Goal: Participate in discussion: Engage in conversation with other users on a specific topic

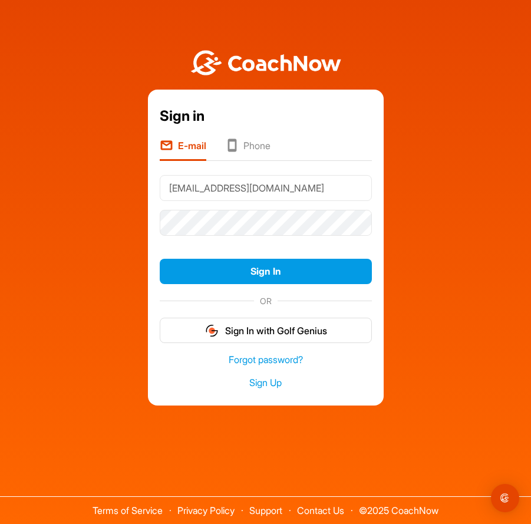
type input "[EMAIL_ADDRESS][DOMAIN_NAME]"
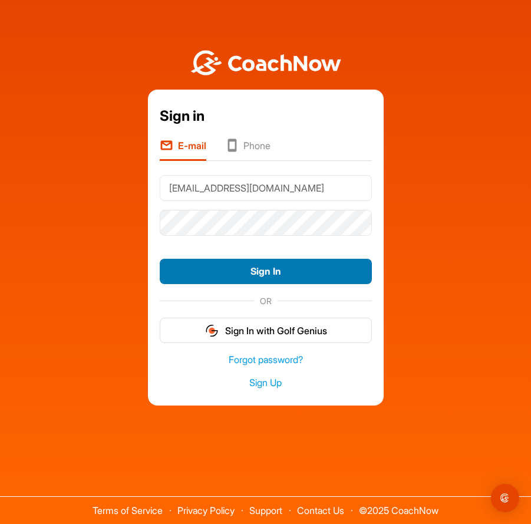
click at [257, 270] on button "Sign In" at bounding box center [266, 271] width 212 height 25
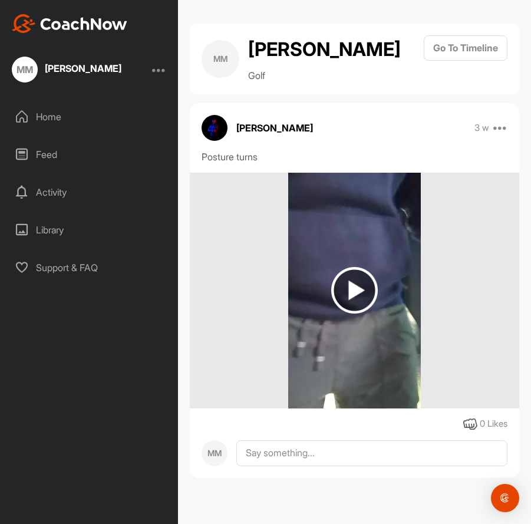
click at [347, 288] on img at bounding box center [354, 290] width 47 height 47
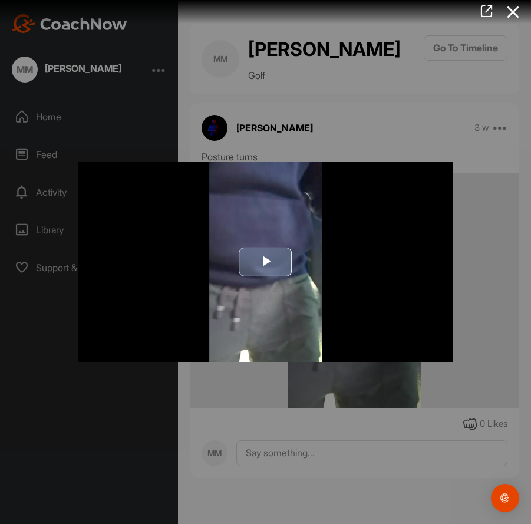
click at [266, 262] on span "Video Player" at bounding box center [266, 262] width 0 height 0
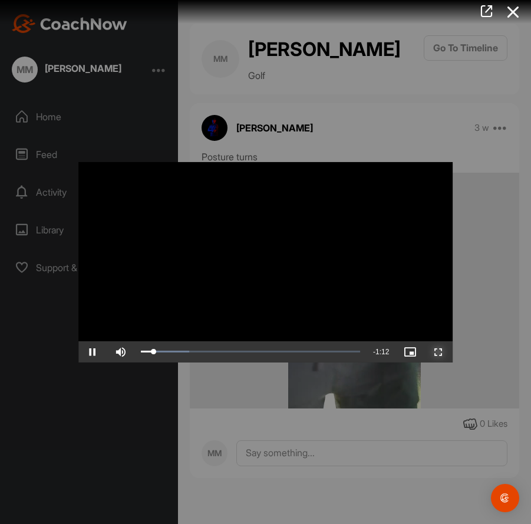
click at [440, 352] on span "Video Player" at bounding box center [439, 352] width 28 height 0
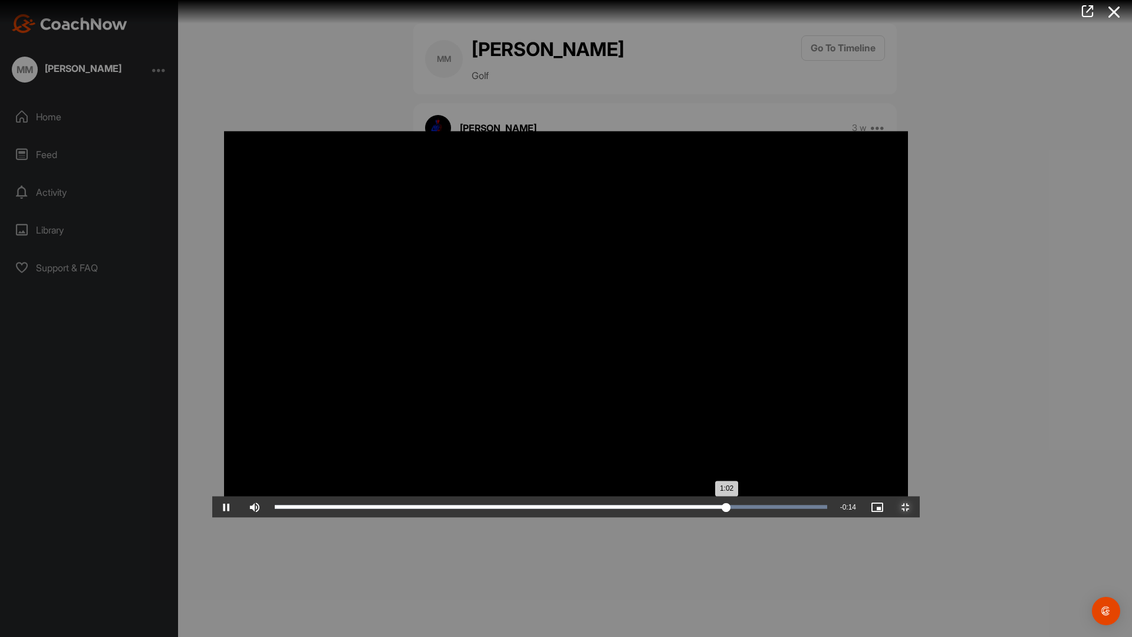
click at [507, 518] on div "Loaded : 100.00% 0:34 1:02" at bounding box center [551, 507] width 564 height 21
click at [415, 518] on div "Loaded : 100.00% 0:27 0:36" at bounding box center [551, 507] width 564 height 21
click at [341, 509] on div "0:28" at bounding box center [379, 507] width 208 height 4
click at [310, 509] on div "0:19" at bounding box center [345, 507] width 140 height 4
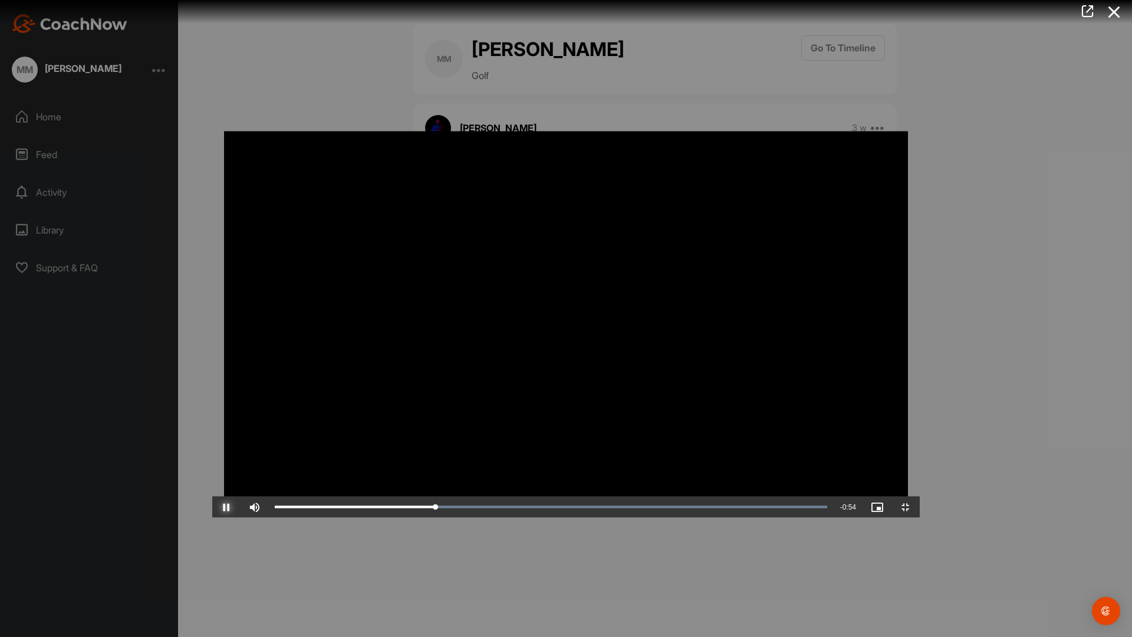
click at [212, 507] on span "Video Player" at bounding box center [226, 507] width 28 height 0
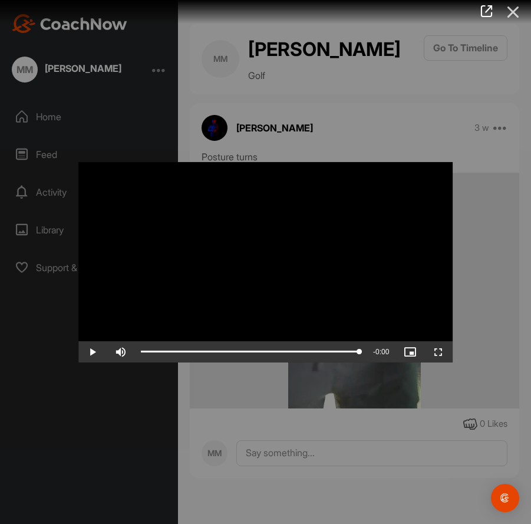
click at [512, 17] on icon at bounding box center [513, 12] width 27 height 22
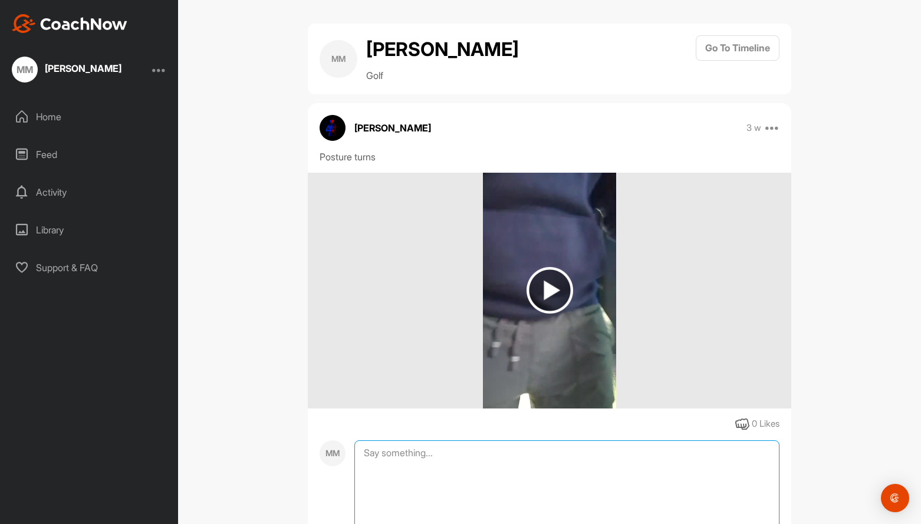
click at [384, 454] on textarea at bounding box center [566, 499] width 425 height 118
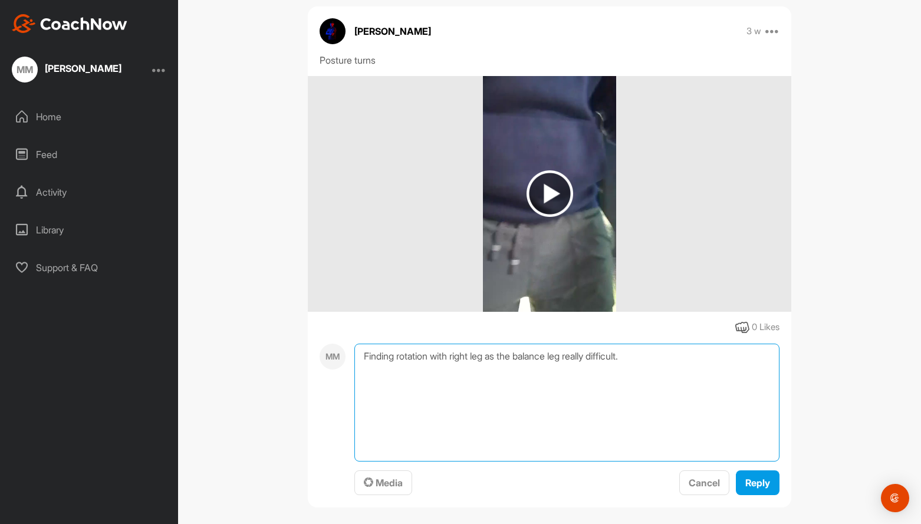
scroll to position [107, 0]
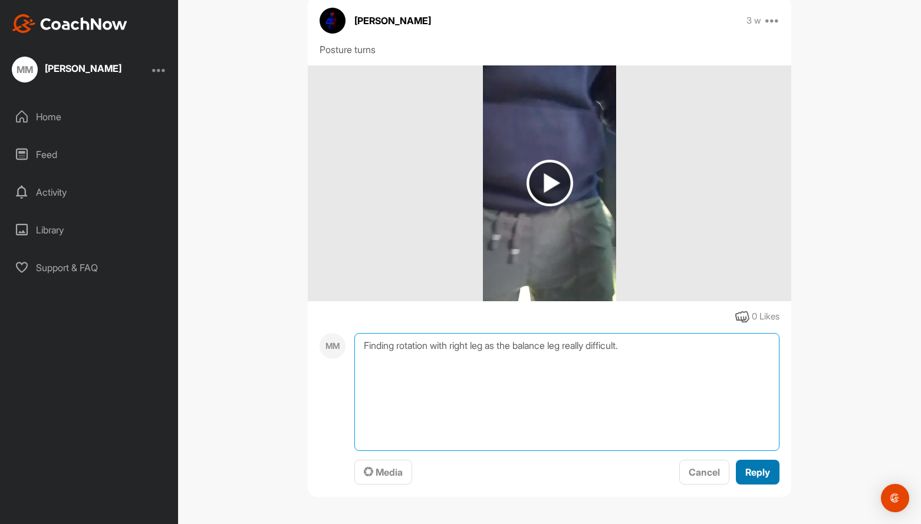
type textarea "Finding rotation with right leg as the balance leg really difficult."
click at [531, 470] on span "Reply" at bounding box center [757, 472] width 25 height 12
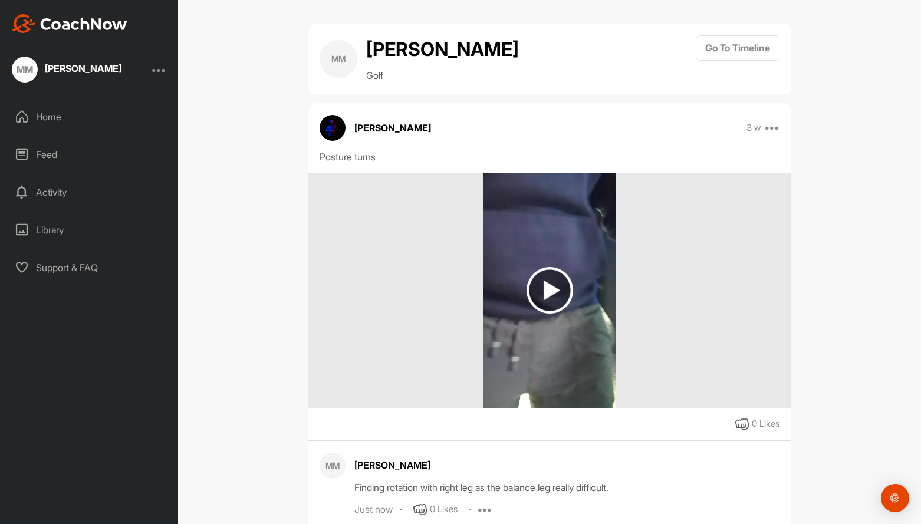
scroll to position [70, 0]
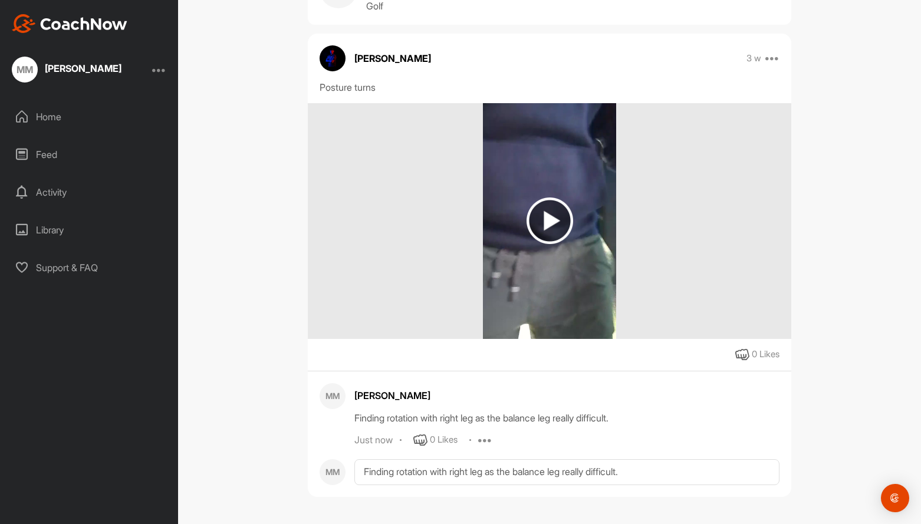
click at [330, 505] on div "MM [PERSON_NAME] Golf Go To Timeline [PERSON_NAME] 3 w Report Delete Posture tu…" at bounding box center [549, 230] width 507 height 553
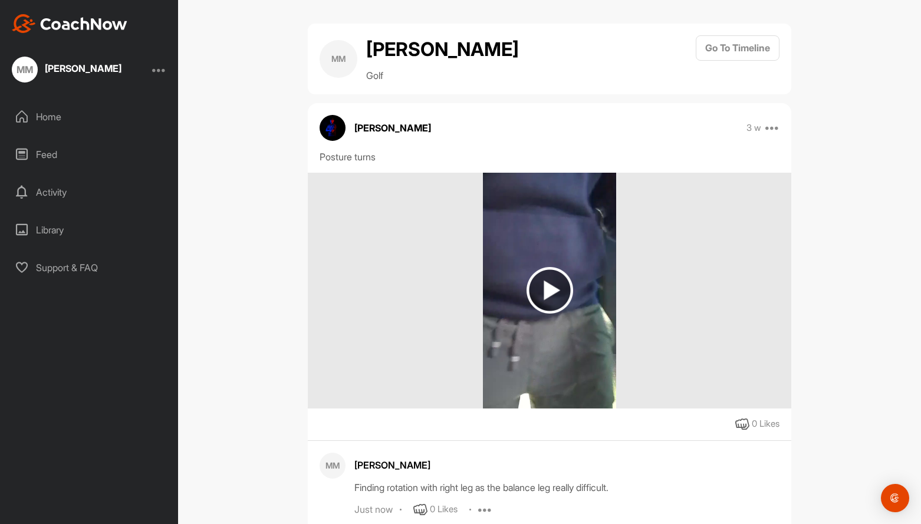
click at [44, 122] on div "Home" at bounding box center [89, 116] width 166 height 29
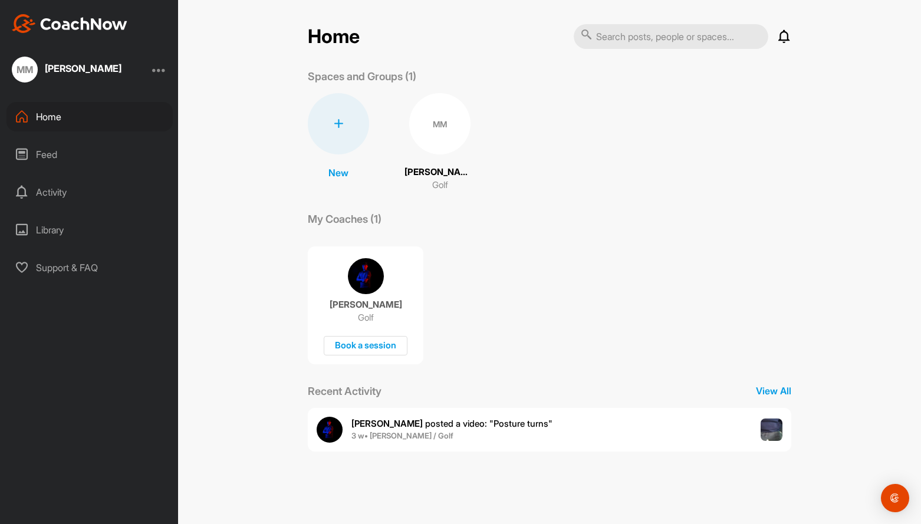
click at [531, 429] on img at bounding box center [772, 430] width 22 height 22
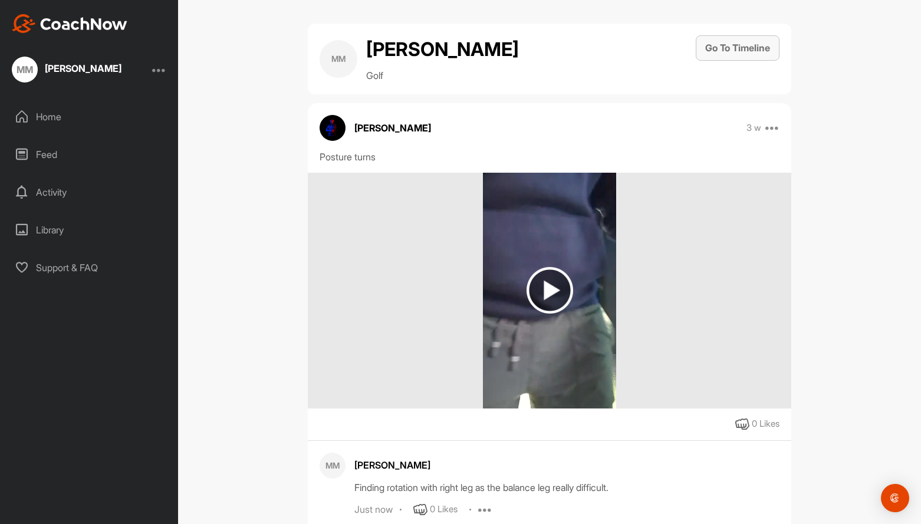
click at [531, 51] on button "Go To Timeline" at bounding box center [738, 47] width 84 height 25
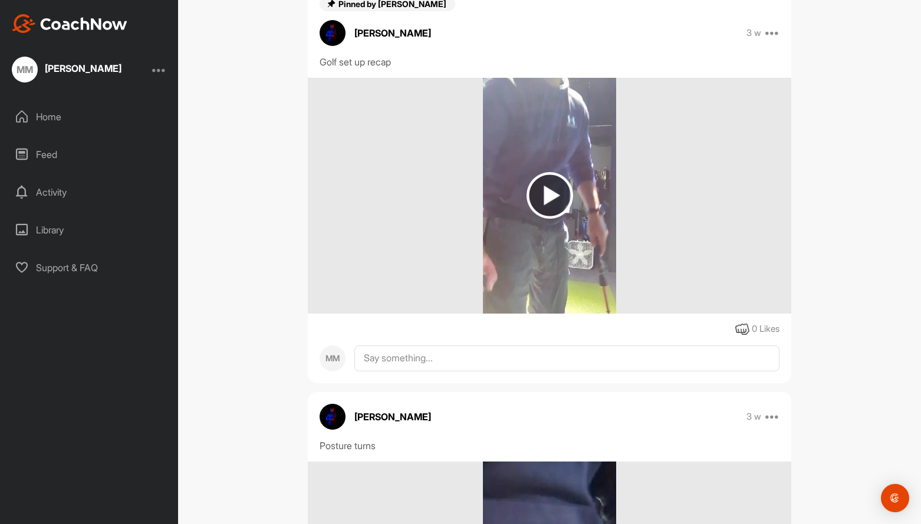
scroll to position [232, 0]
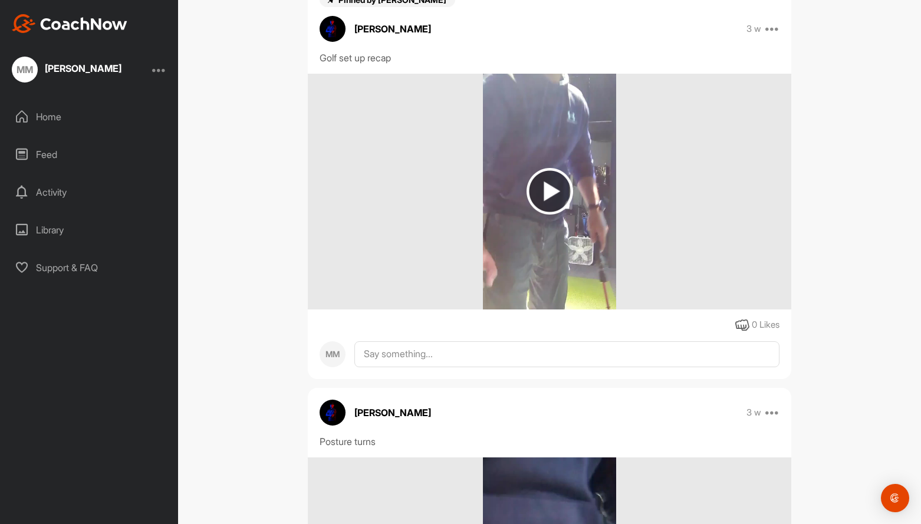
click at [531, 190] on img at bounding box center [550, 191] width 47 height 47
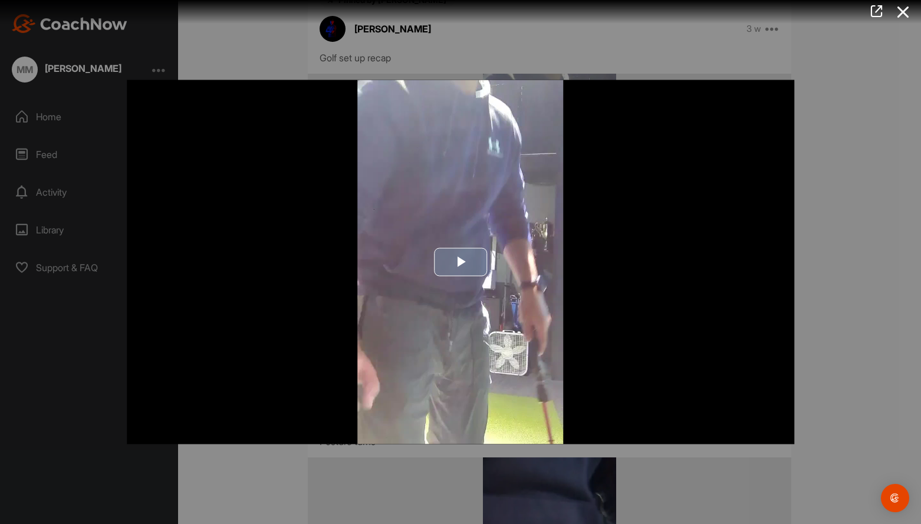
click at [461, 262] on span "Video Player" at bounding box center [461, 262] width 0 height 0
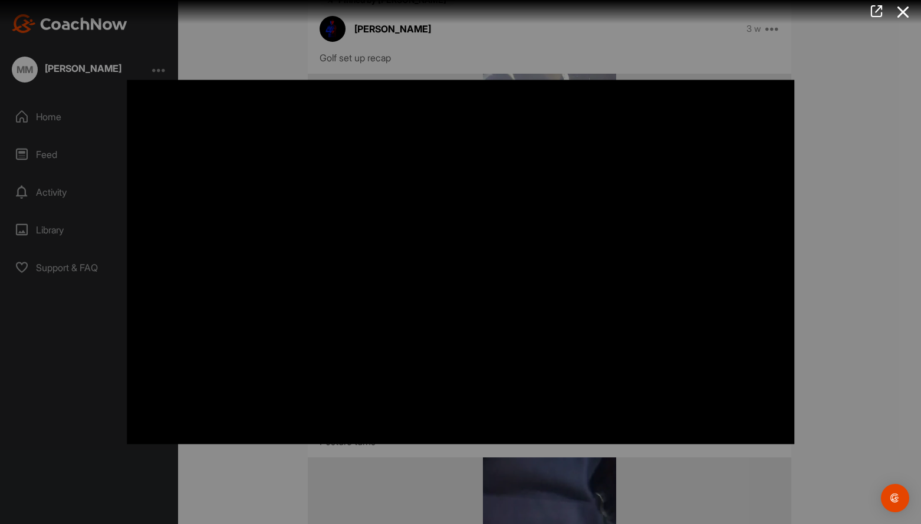
drag, startPoint x: 914, startPoint y: 236, endPoint x: 916, endPoint y: 292, distance: 56.1
click at [531, 292] on div at bounding box center [460, 262] width 921 height 524
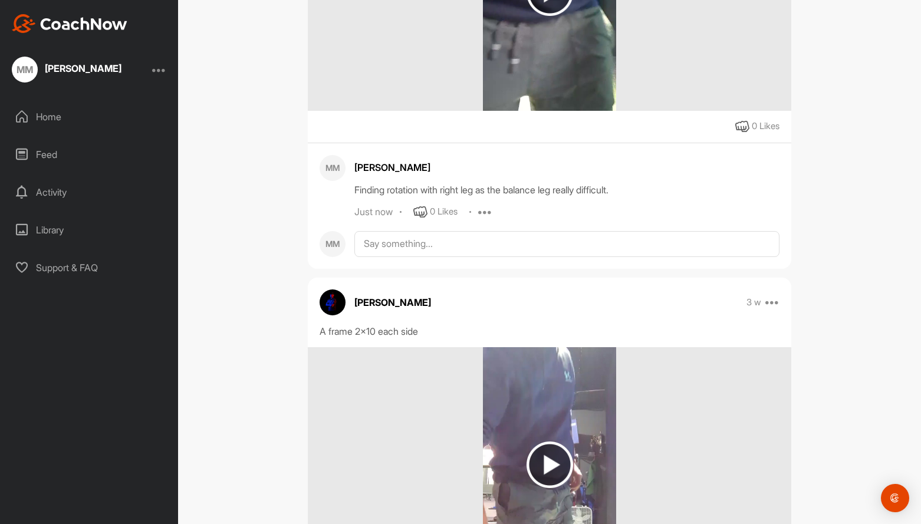
scroll to position [979, 0]
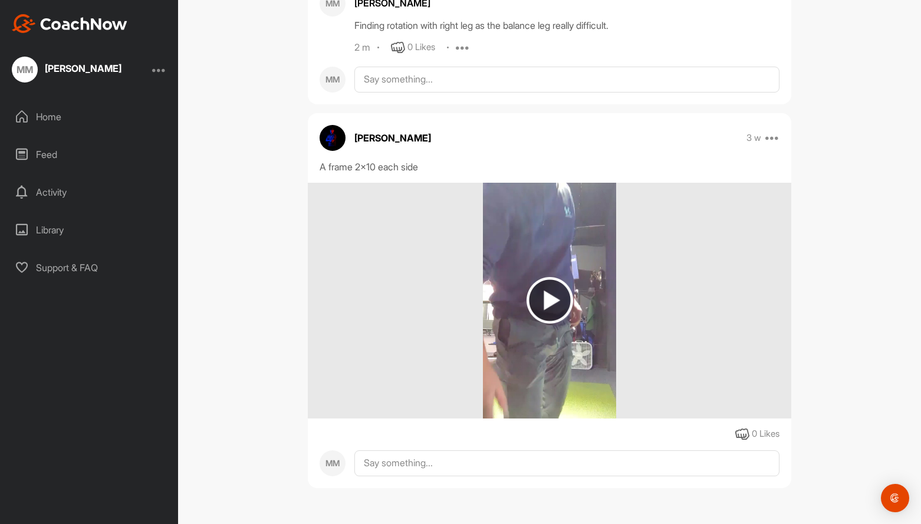
click at [530, 303] on img at bounding box center [550, 300] width 47 height 47
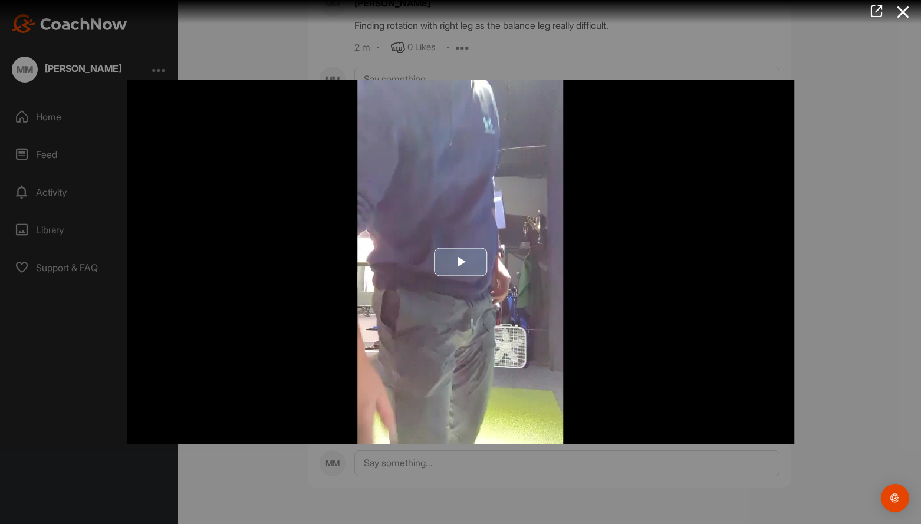
click at [461, 262] on span "Video Player" at bounding box center [461, 262] width 0 height 0
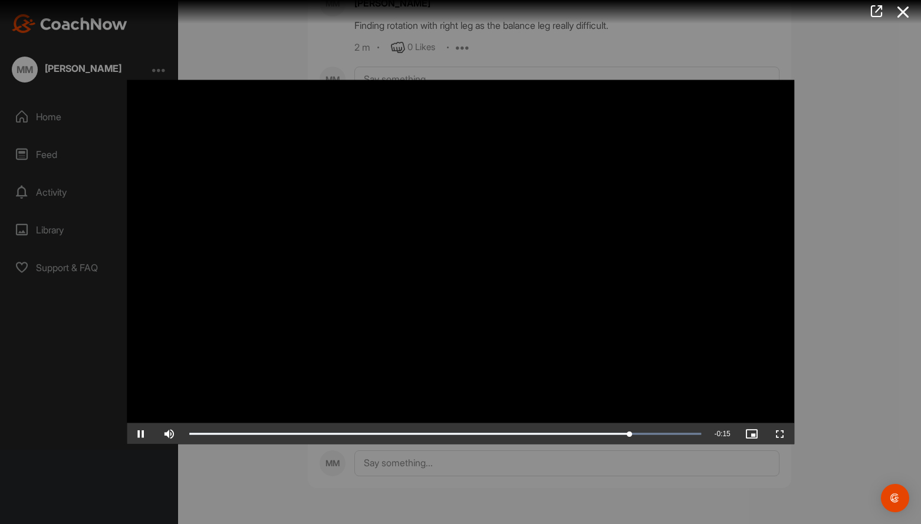
click at [312, 352] on video "Video Player" at bounding box center [461, 262] width 668 height 365
click at [140, 434] on span "Video Player" at bounding box center [141, 434] width 28 height 0
click at [531, 11] on icon at bounding box center [903, 12] width 27 height 22
